Goal: Navigation & Orientation: Find specific page/section

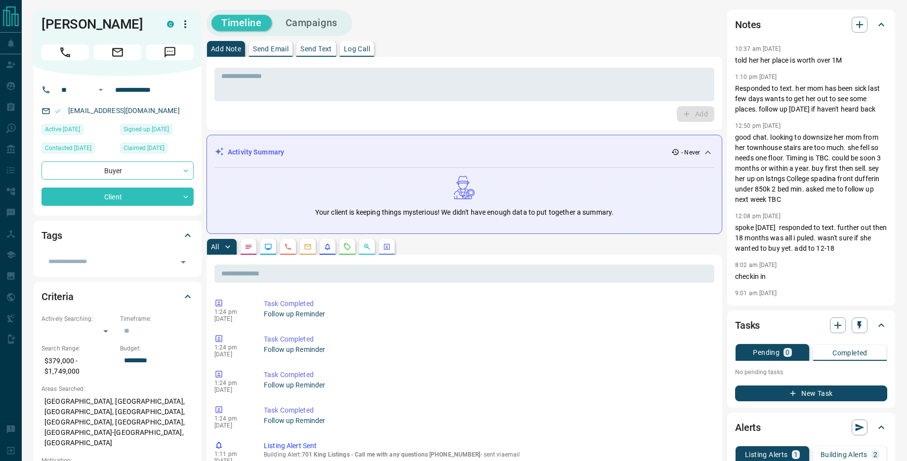
click at [831, 393] on button "New Task" at bounding box center [811, 394] width 152 height 16
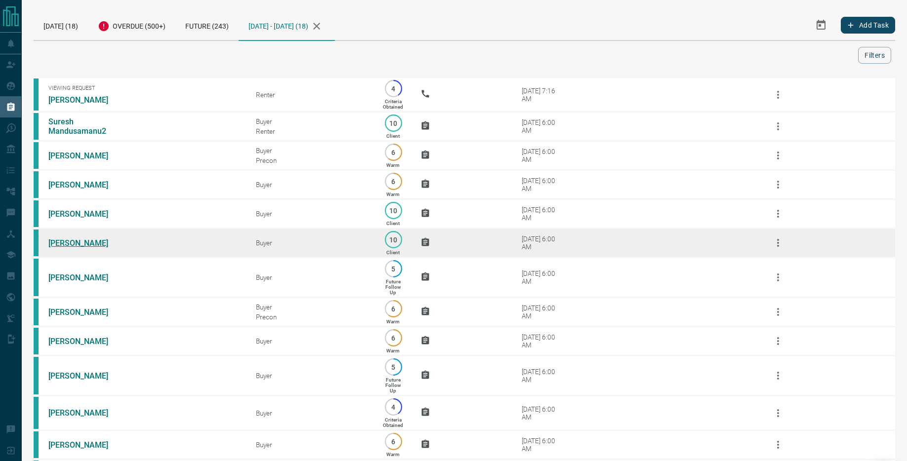
click at [72, 248] on link "Firas Kalid" at bounding box center [85, 243] width 74 height 9
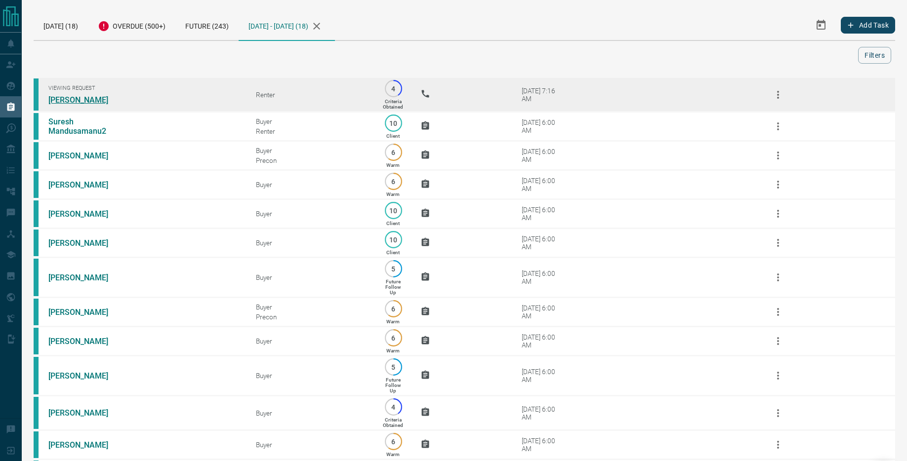
click at [68, 101] on link "Allysha Herbert" at bounding box center [85, 99] width 74 height 9
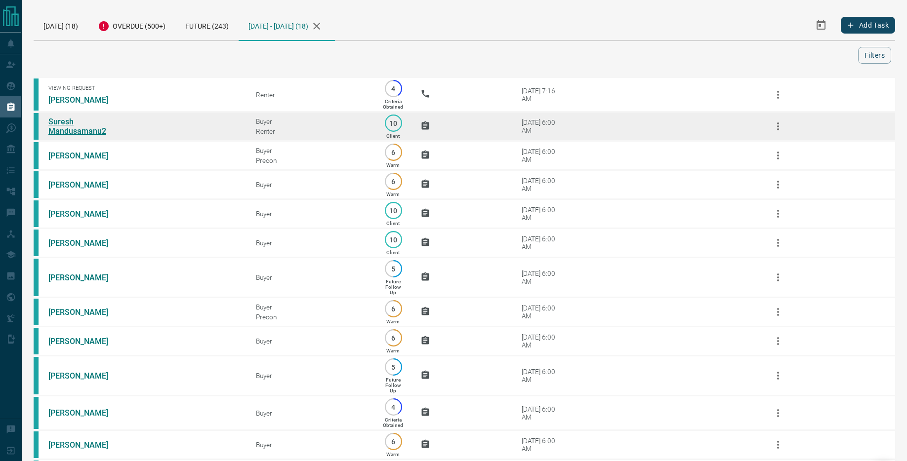
click at [86, 136] on link "Suresh Mandusamanu2" at bounding box center [85, 126] width 74 height 19
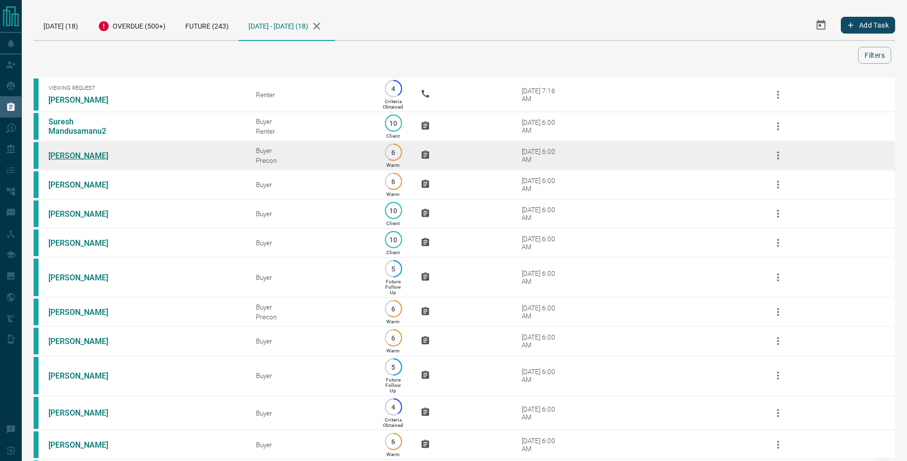
click at [81, 159] on link "Mortie Chaikelson" at bounding box center [85, 155] width 74 height 9
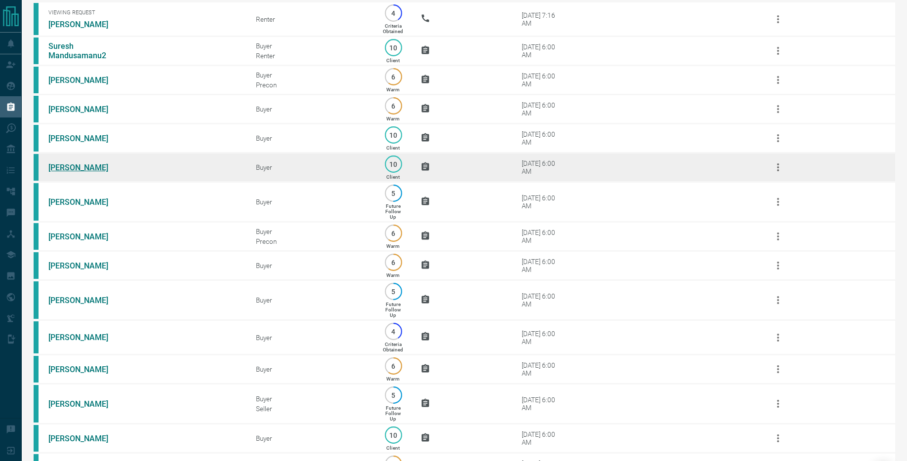
scroll to position [97, 0]
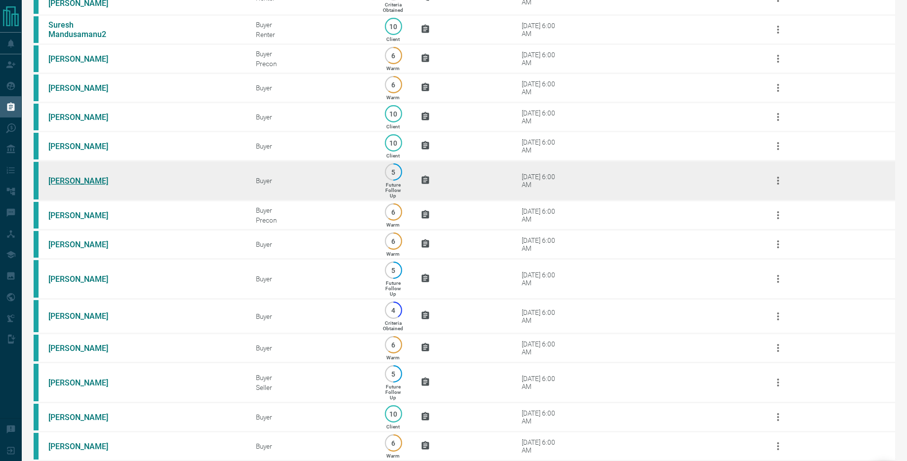
click at [70, 186] on link "Adam Cohen" at bounding box center [85, 180] width 74 height 9
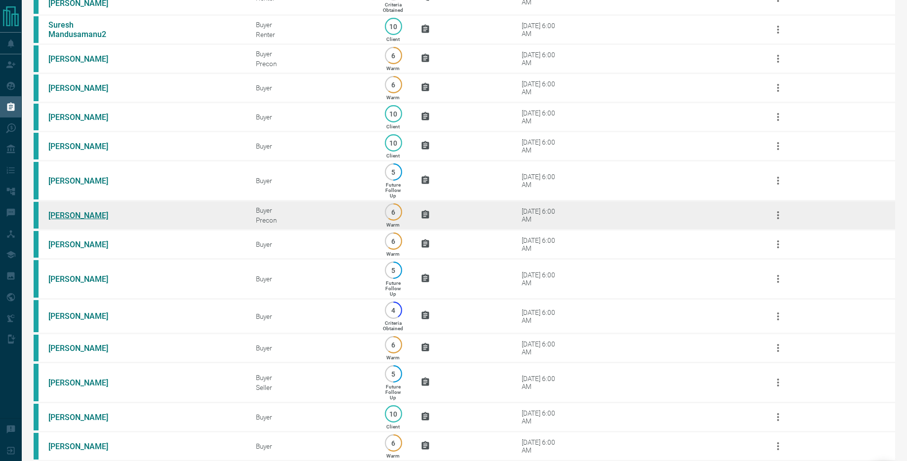
click at [77, 220] on link "Carlos Galan" at bounding box center [85, 215] width 74 height 9
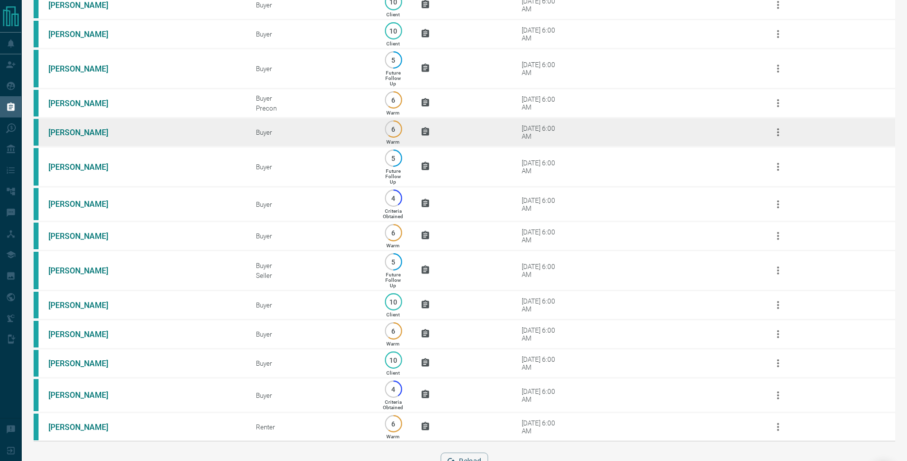
scroll to position [220, 0]
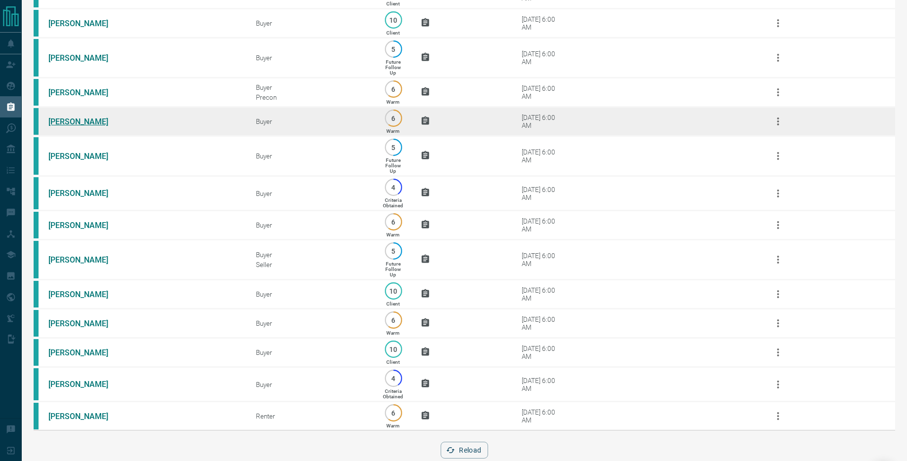
click at [97, 126] on link "Herculano Silveira" at bounding box center [85, 121] width 74 height 9
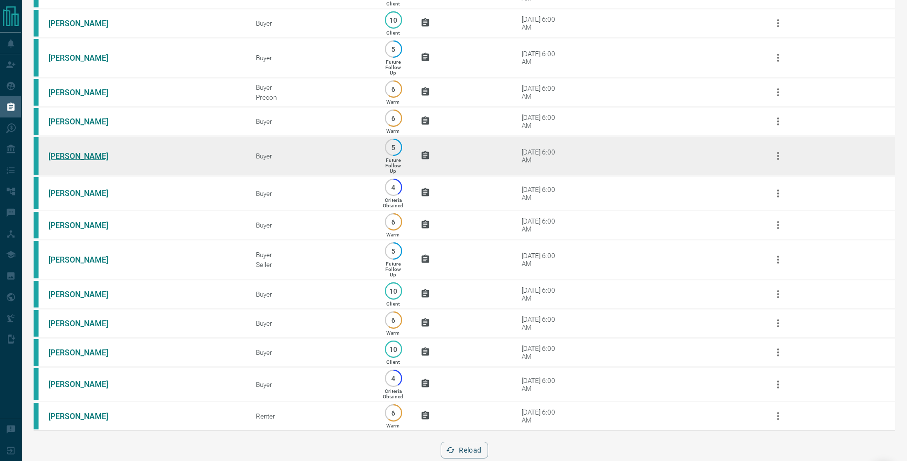
click at [78, 161] on link "Rimmy Kaur" at bounding box center [85, 156] width 74 height 9
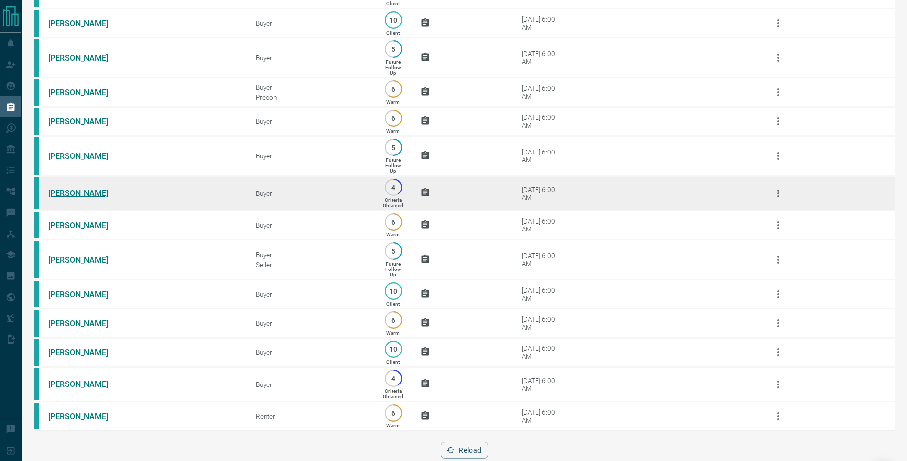
click at [71, 198] on link "Ryan Sengara" at bounding box center [85, 193] width 74 height 9
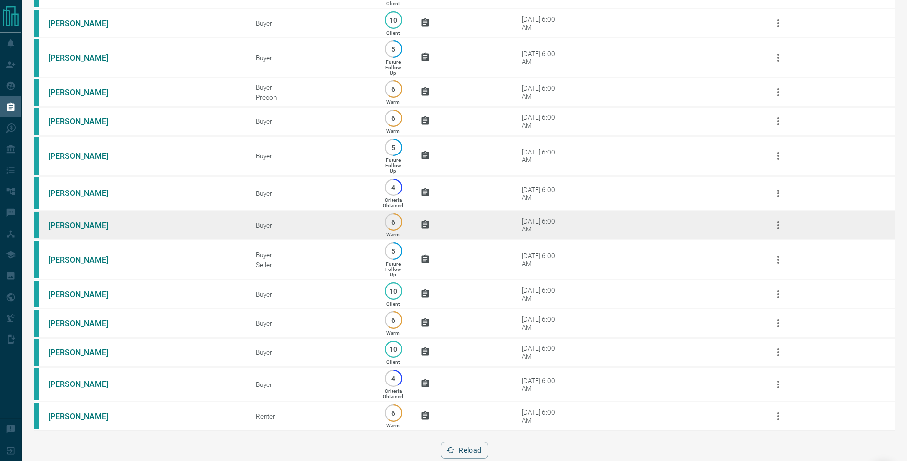
click at [75, 230] on link "Shahla Lafeer" at bounding box center [85, 225] width 74 height 9
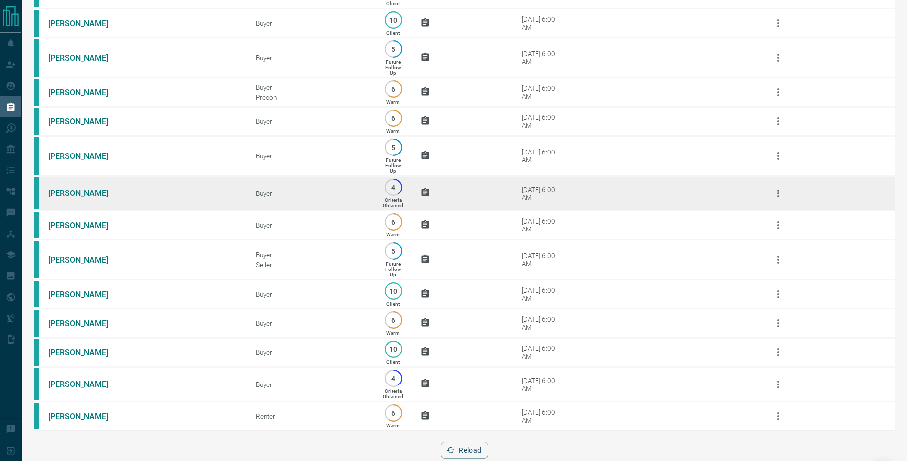
scroll to position [257, 0]
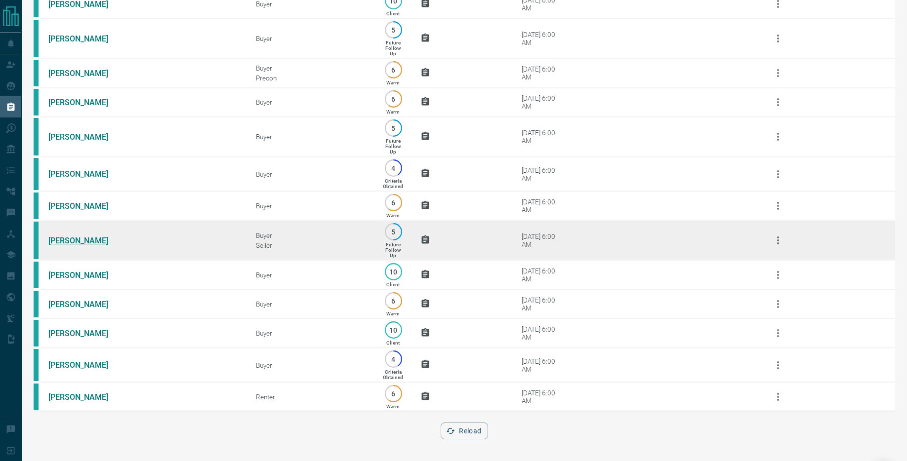
click at [70, 238] on link "Erika Vintan" at bounding box center [85, 240] width 74 height 9
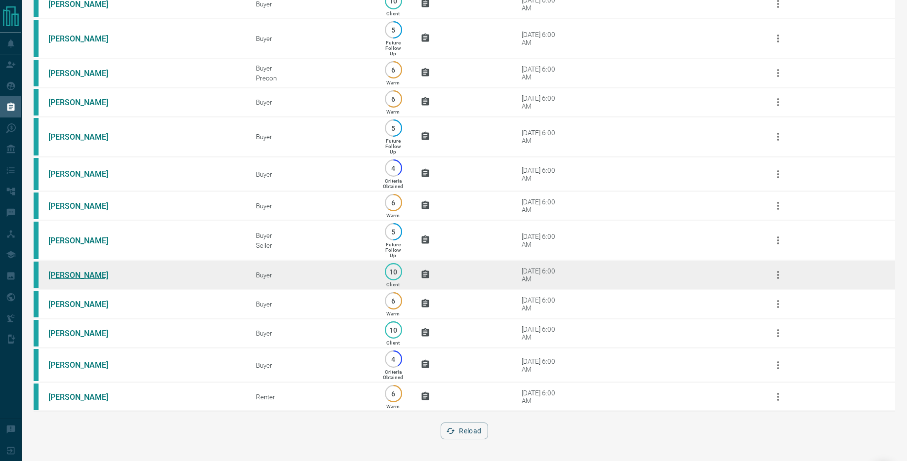
click at [84, 271] on link "Victoria Bomben" at bounding box center [85, 275] width 74 height 9
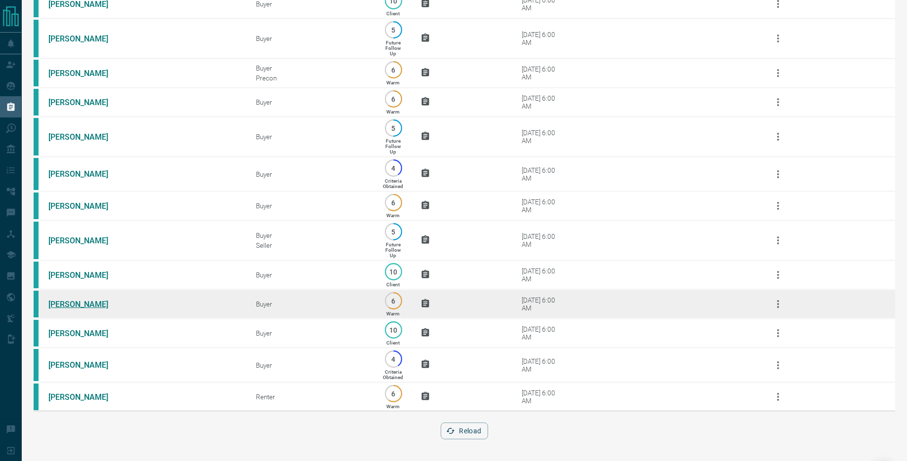
click at [72, 300] on link "Karen Lewis" at bounding box center [85, 304] width 74 height 9
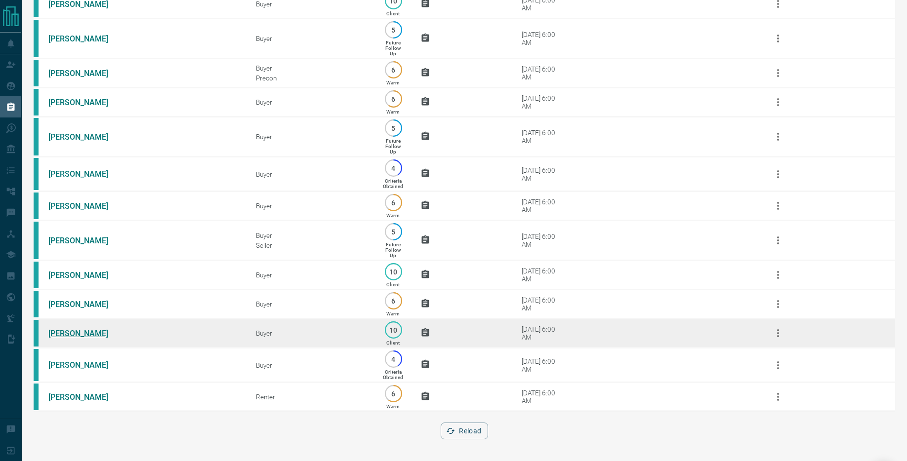
click at [80, 332] on link "Alex Hoffman" at bounding box center [85, 333] width 74 height 9
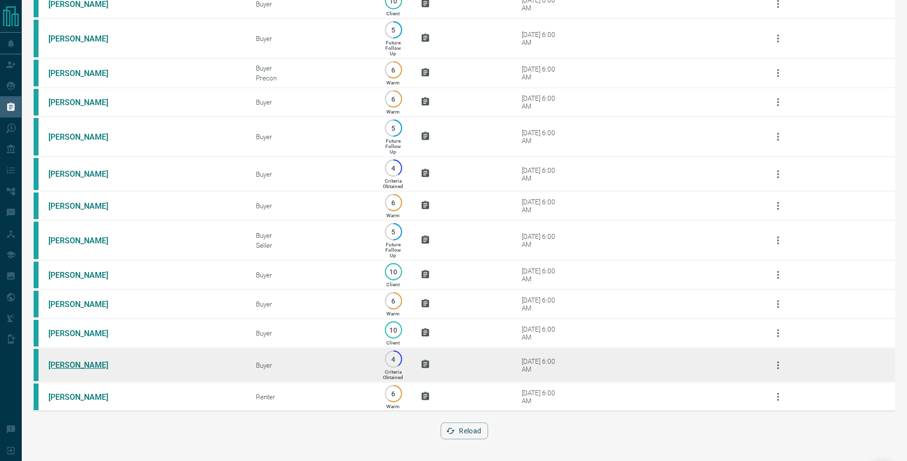
click at [83, 366] on link "Dina Qulaghasi" at bounding box center [85, 365] width 74 height 9
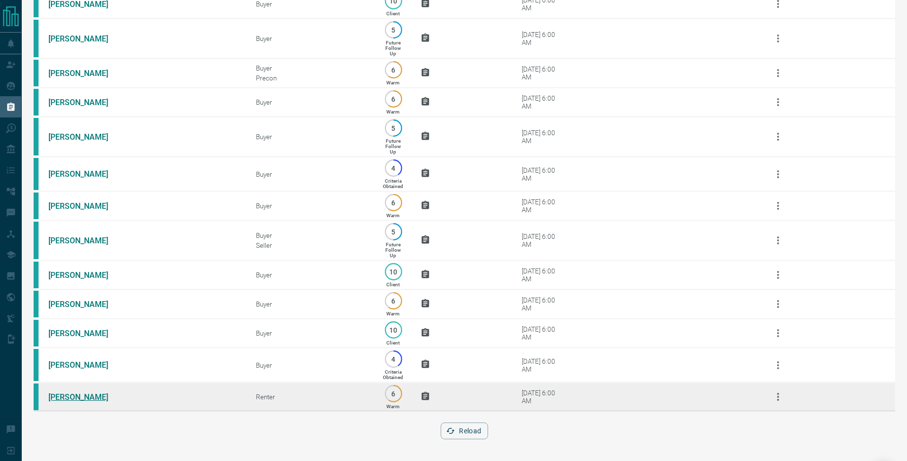
click at [69, 396] on link "Carla Narrett" at bounding box center [85, 397] width 74 height 9
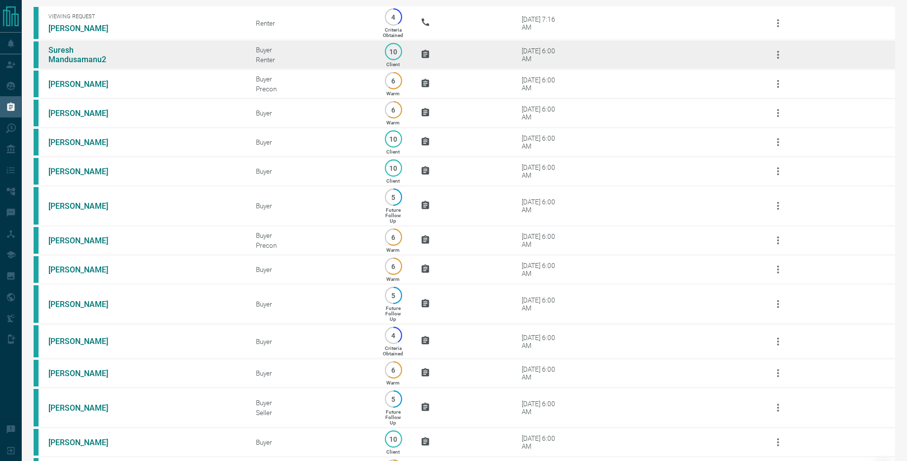
scroll to position [0, 0]
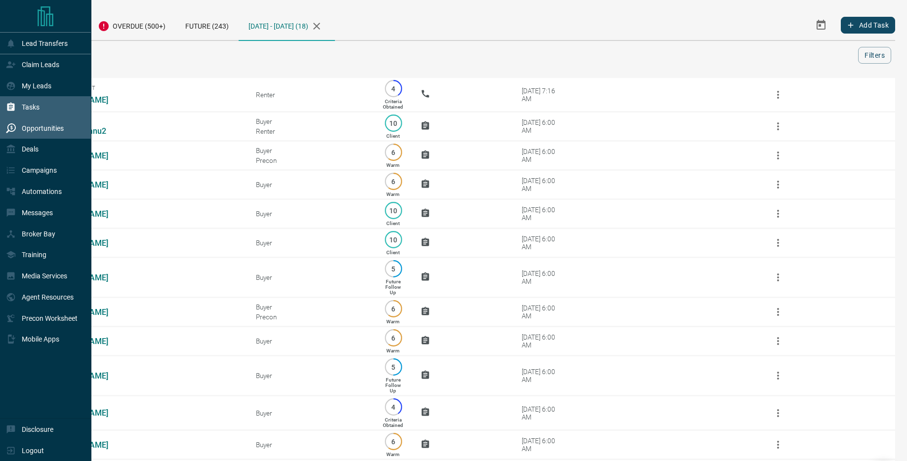
click at [17, 131] on div "Opportunities" at bounding box center [35, 128] width 58 height 16
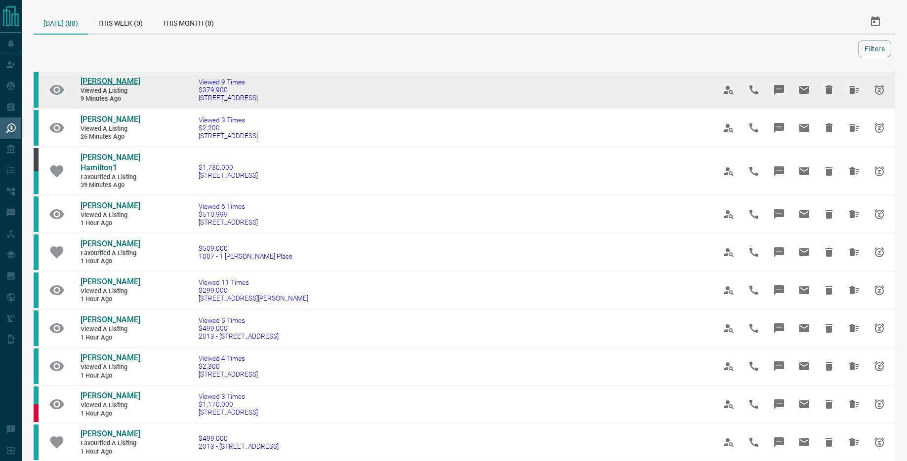
click at [95, 86] on span "Vicky Gajtanovski" at bounding box center [111, 81] width 60 height 9
click at [850, 94] on icon "Hide All from Vicky Gajtanovski" at bounding box center [854, 90] width 10 height 8
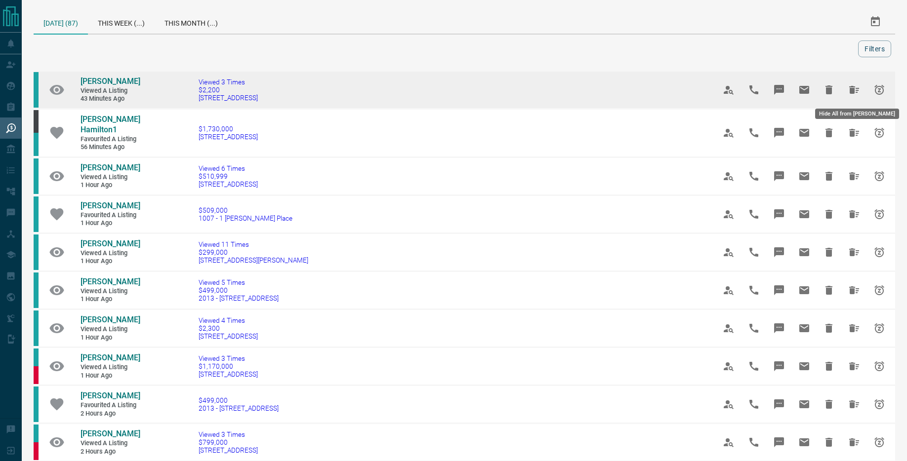
click at [854, 90] on icon "Hide All from Anuj Londhe" at bounding box center [854, 90] width 10 height 8
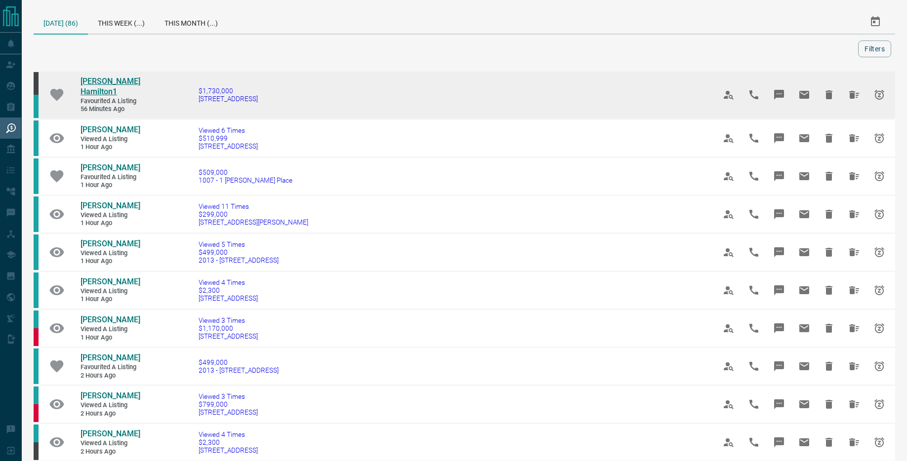
click at [96, 83] on span "Shantay Hamilton1" at bounding box center [111, 87] width 60 height 20
click at [852, 92] on icon "Hide All from Shantay Hamilton1" at bounding box center [854, 95] width 12 height 12
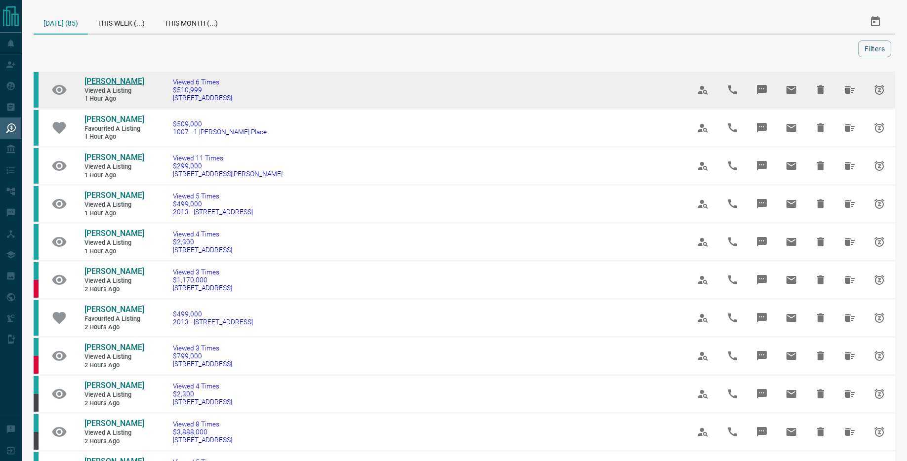
click at [89, 78] on span "John Yan" at bounding box center [114, 81] width 60 height 9
click at [850, 89] on icon "Hide All from John Yan" at bounding box center [850, 90] width 10 height 8
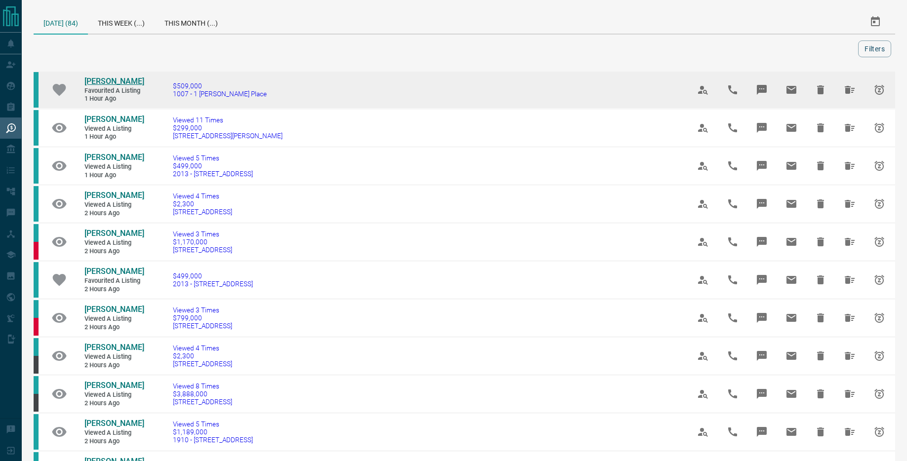
click at [94, 85] on span "Elena Alexandrova" at bounding box center [114, 81] width 60 height 9
click at [853, 93] on icon "Hide All from Elena Alexandrova" at bounding box center [850, 90] width 10 height 8
click at [101, 77] on span "Tushar Panchal" at bounding box center [114, 81] width 60 height 9
click at [845, 90] on icon "Hide All from Tushar Panchal" at bounding box center [850, 90] width 12 height 12
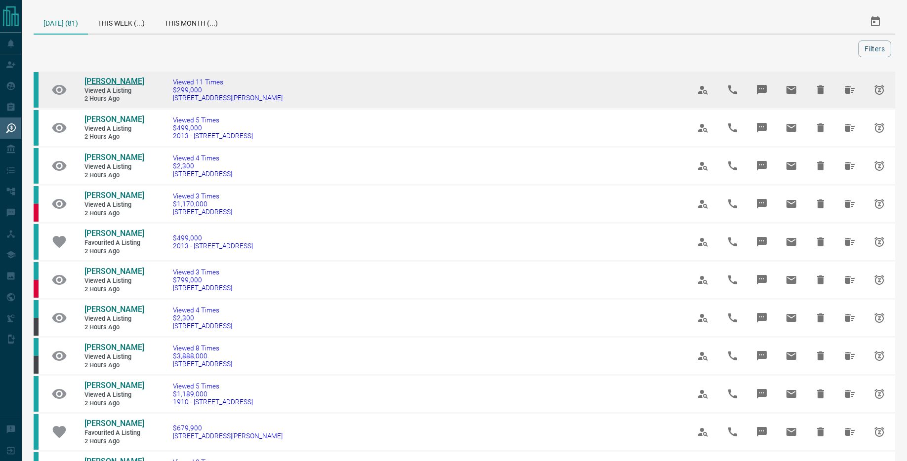
click at [98, 79] on span "Chady Alain" at bounding box center [114, 81] width 60 height 9
click at [846, 89] on icon "Hide All from Chady Alain" at bounding box center [850, 90] width 10 height 8
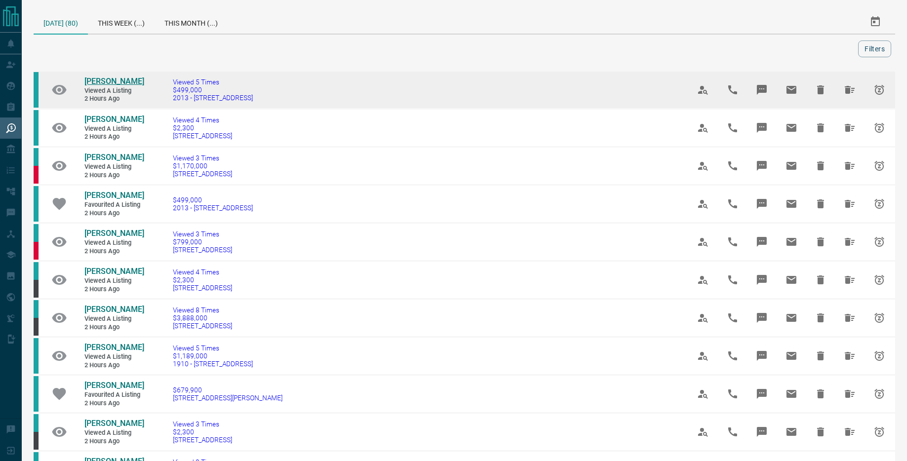
click at [103, 81] on span "Audrey W" at bounding box center [114, 81] width 60 height 9
click at [102, 82] on span "Audrey W" at bounding box center [114, 81] width 60 height 9
click at [844, 92] on icon "Hide All from Audrey W" at bounding box center [850, 90] width 12 height 12
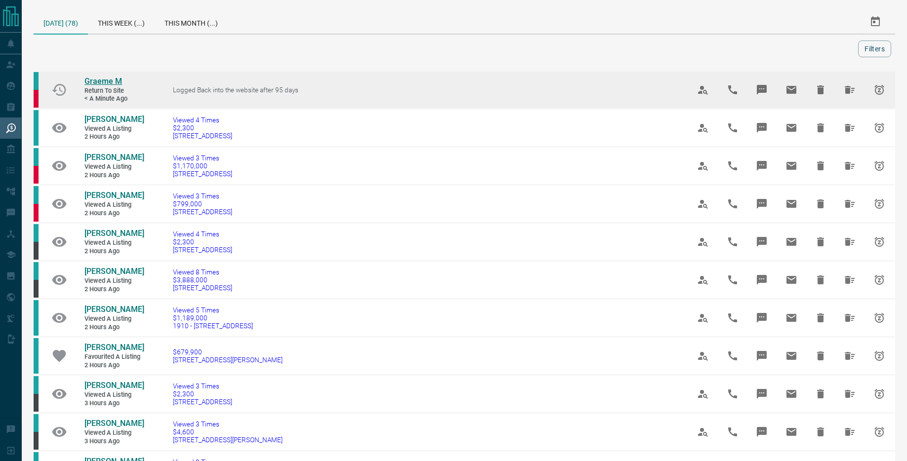
click at [103, 80] on span "Graeme M" at bounding box center [103, 81] width 38 height 9
click at [855, 91] on icon "Hide All from Graeme M" at bounding box center [850, 89] width 12 height 12
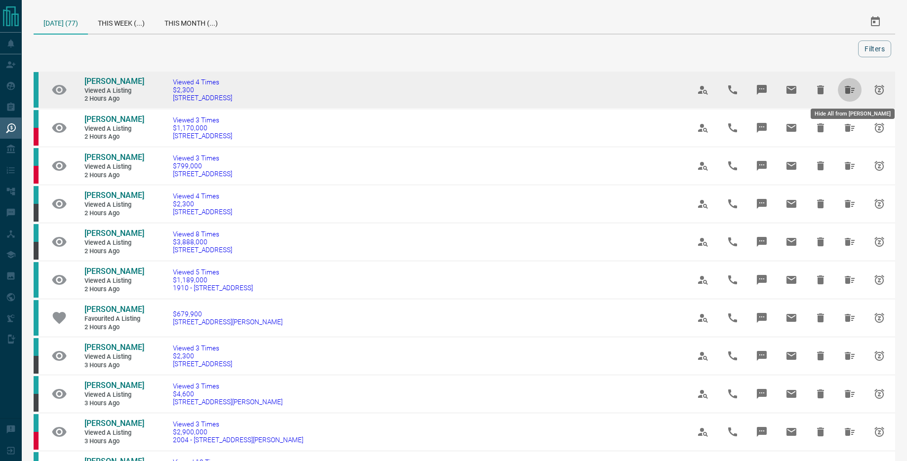
click at [855, 91] on icon "Hide All from Darwin Fletcher" at bounding box center [850, 90] width 12 height 12
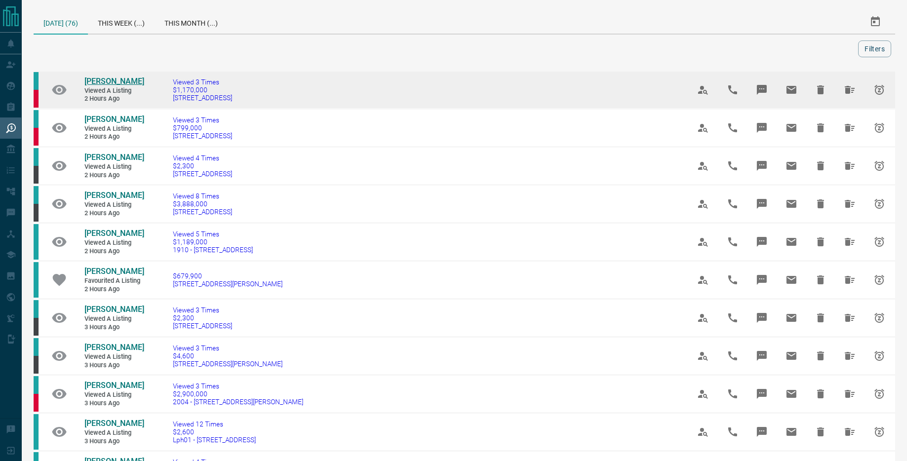
click at [96, 86] on span "Simone Hardenne" at bounding box center [114, 81] width 60 height 9
click at [849, 94] on icon "Hide All from Simone Hardenne" at bounding box center [850, 90] width 10 height 8
click at [185, 94] on span "1211 - 2121 Lakeshore Boulevard W" at bounding box center [212, 98] width 78 height 8
click at [117, 82] on span "Colleen Maida" at bounding box center [114, 81] width 60 height 9
click at [852, 91] on icon "Hide All from Colleen Maida" at bounding box center [850, 90] width 12 height 12
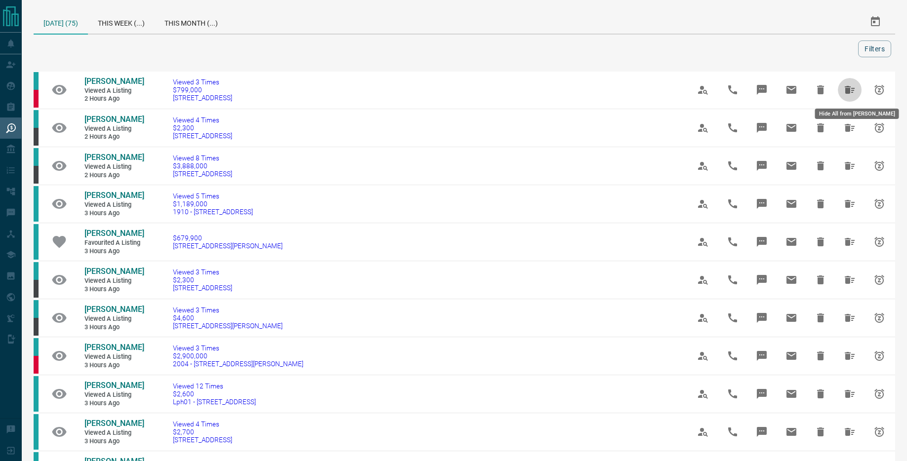
click at [852, 91] on icon "Hide All from Andy Sheng" at bounding box center [850, 90] width 12 height 12
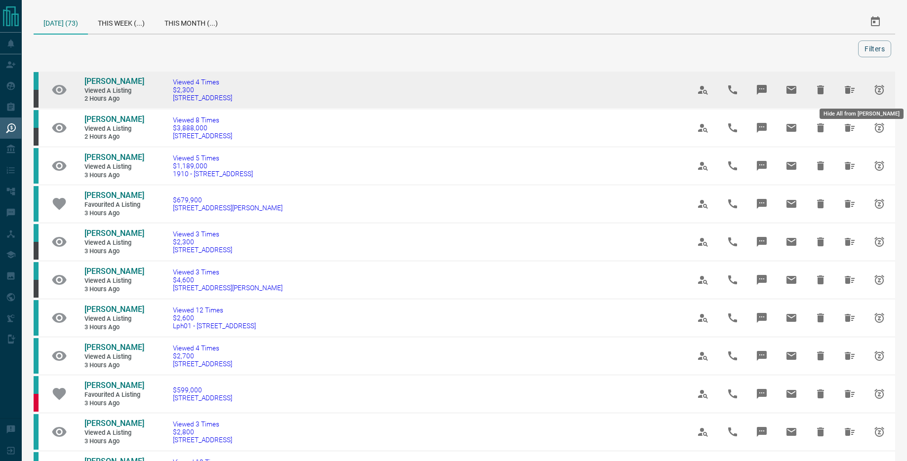
click at [850, 92] on icon "Hide All from Aya Khost" at bounding box center [850, 90] width 10 height 8
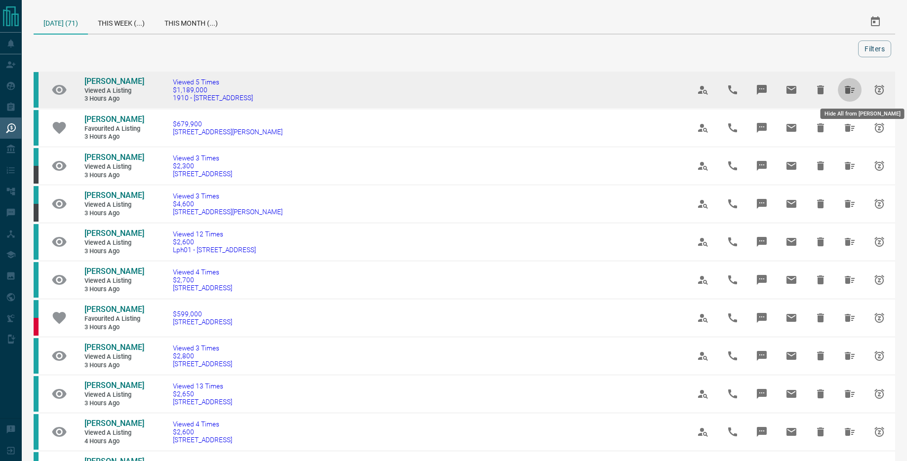
click at [850, 91] on icon "Hide All from Hyuk Kim" at bounding box center [850, 90] width 10 height 8
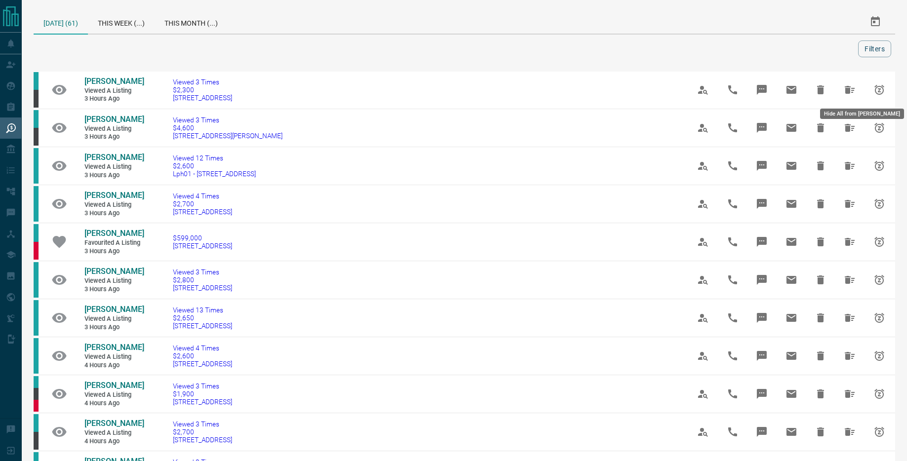
click at [849, 91] on icon "Hide All from Kristine C" at bounding box center [850, 90] width 10 height 8
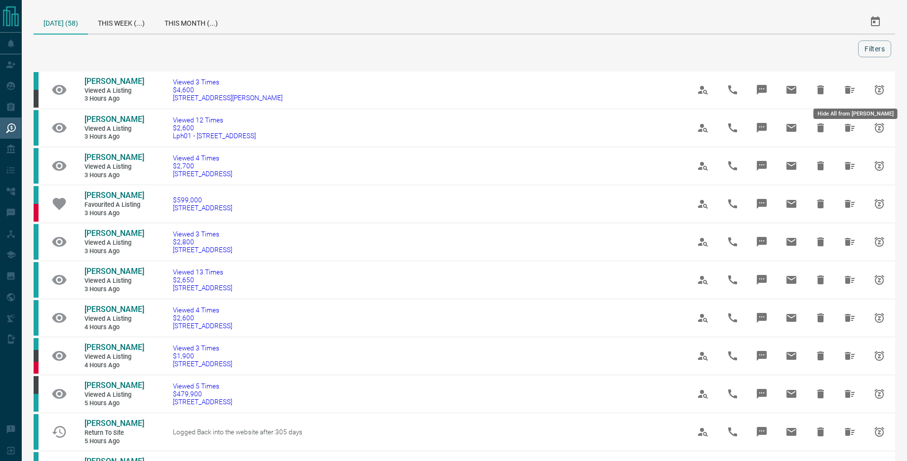
click at [849, 91] on icon "Hide All from Taylor Harrison" at bounding box center [850, 90] width 10 height 8
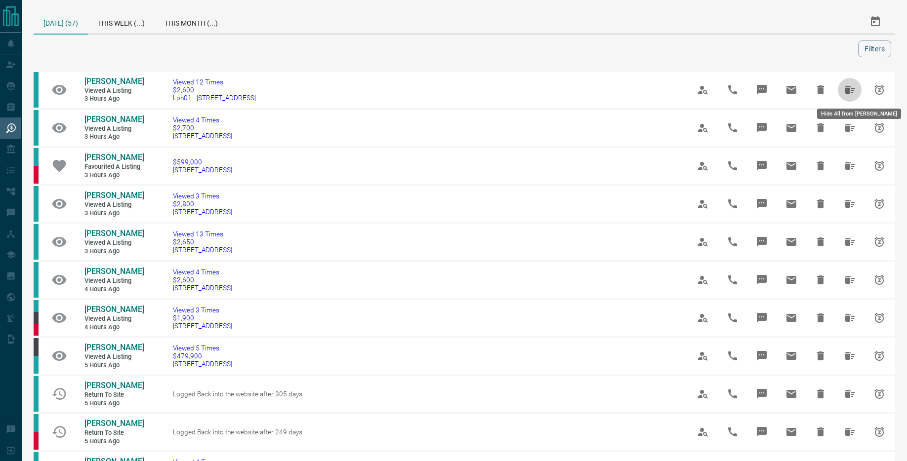
click at [849, 91] on icon "Hide All from Jaeyoon Jin" at bounding box center [850, 90] width 10 height 8
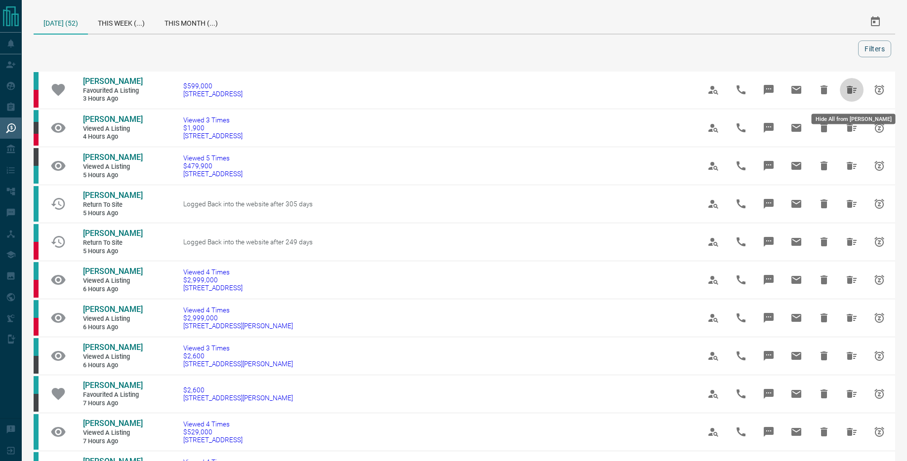
click at [849, 91] on icon "Hide All from Robert Pettigrew" at bounding box center [852, 90] width 10 height 8
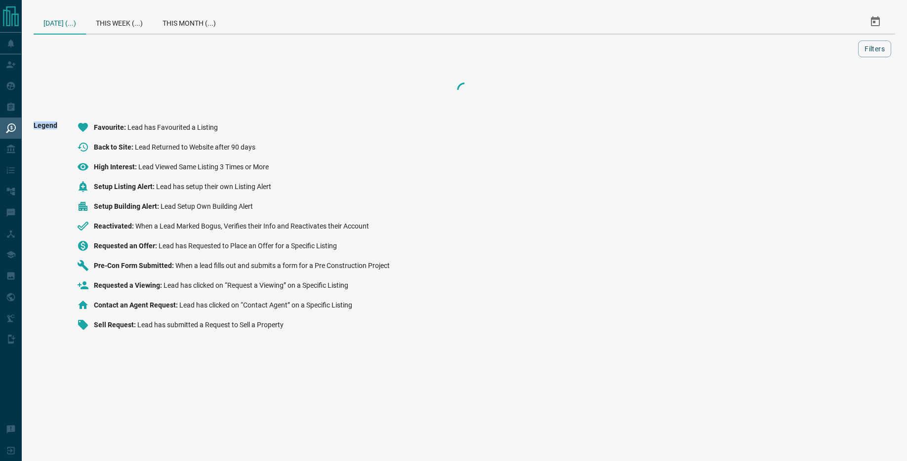
click at [849, 91] on div at bounding box center [464, 90] width 861 height 40
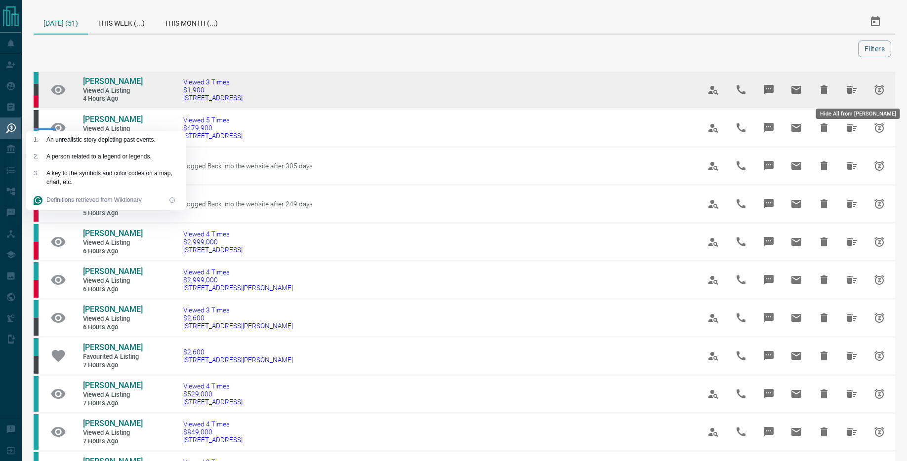
click at [847, 92] on icon "Hide All from Gail Donnelly" at bounding box center [852, 90] width 12 height 12
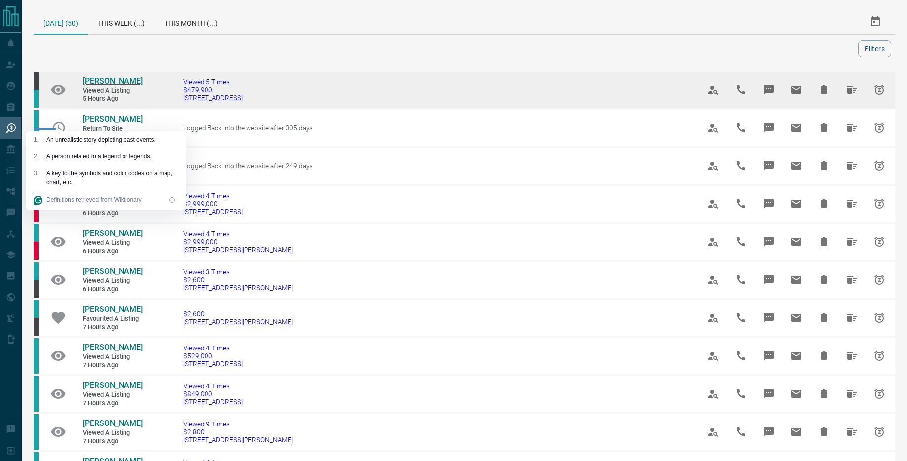
click at [133, 78] on span "Hilary Punchard" at bounding box center [113, 81] width 60 height 9
